Goal: Task Accomplishment & Management: Use online tool/utility

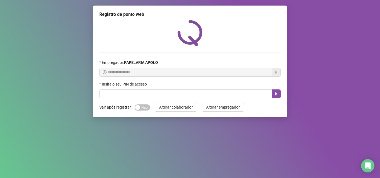
click at [146, 112] on div "Sim Não" at bounding box center [142, 107] width 16 height 9
drag, startPoint x: 146, startPoint y: 108, endPoint x: 146, endPoint y: 99, distance: 9.2
click at [146, 108] on span "Sim Não" at bounding box center [142, 107] width 16 height 6
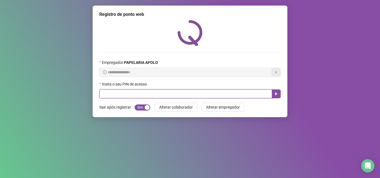
click at [149, 96] on input "text" at bounding box center [185, 93] width 173 height 9
type input "*****"
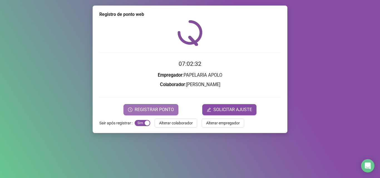
click at [158, 113] on span "REGISTRAR PONTO" at bounding box center [153, 109] width 39 height 7
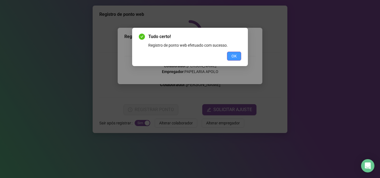
click at [236, 59] on button "OK" at bounding box center [234, 56] width 14 height 9
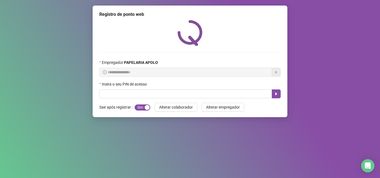
click at [196, 89] on div "Insira o seu PIN de acesso" at bounding box center [189, 85] width 181 height 8
click at [196, 90] on div "Insira o seu PIN de acesso" at bounding box center [189, 89] width 181 height 17
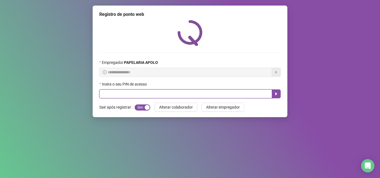
click at [196, 93] on input "text" at bounding box center [185, 93] width 173 height 9
type input "*****"
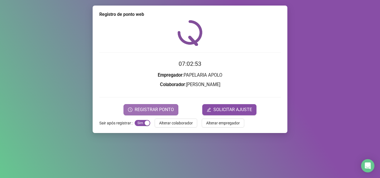
click at [140, 108] on span "REGISTRAR PONTO" at bounding box center [153, 109] width 39 height 7
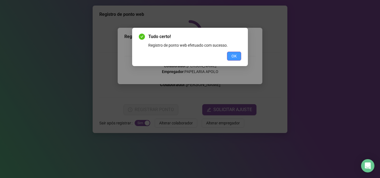
click at [233, 57] on span "OK" at bounding box center [233, 56] width 5 height 6
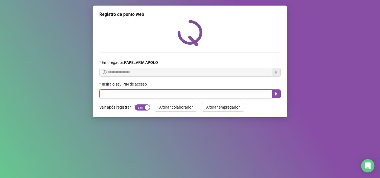
click at [203, 97] on input "text" at bounding box center [185, 93] width 173 height 9
type input "*****"
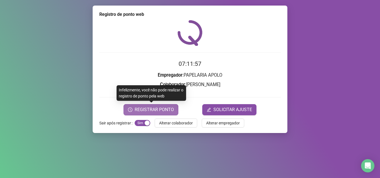
click at [170, 108] on span "REGISTRAR PONTO" at bounding box center [153, 109] width 39 height 7
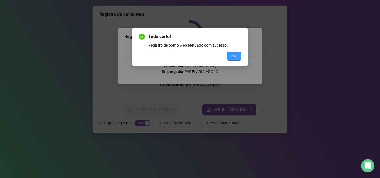
click at [230, 57] on button "OK" at bounding box center [234, 56] width 14 height 9
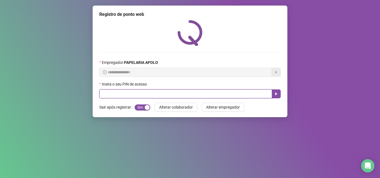
click at [203, 95] on input "text" at bounding box center [185, 93] width 173 height 9
type input "*****"
click at [275, 93] on icon "caret-right" at bounding box center [276, 94] width 2 height 3
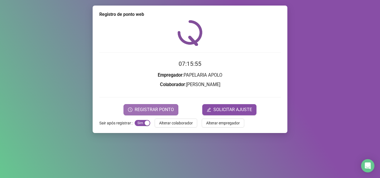
click at [153, 111] on span "REGISTRAR PONTO" at bounding box center [153, 109] width 39 height 7
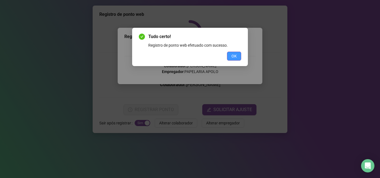
click at [234, 58] on span "OK" at bounding box center [233, 56] width 5 height 6
